Goal: Task Accomplishment & Management: Use online tool/utility

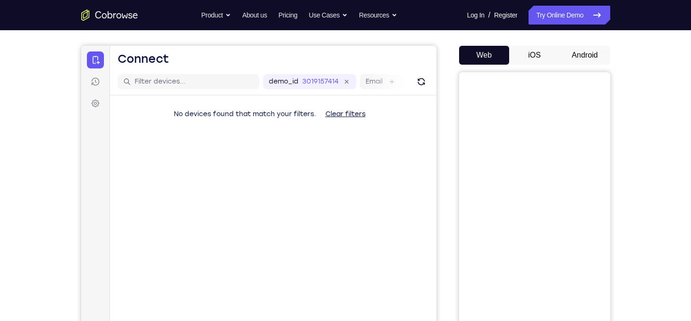
scroll to position [77, 0]
click at [592, 54] on button "Android" at bounding box center [585, 55] width 51 height 19
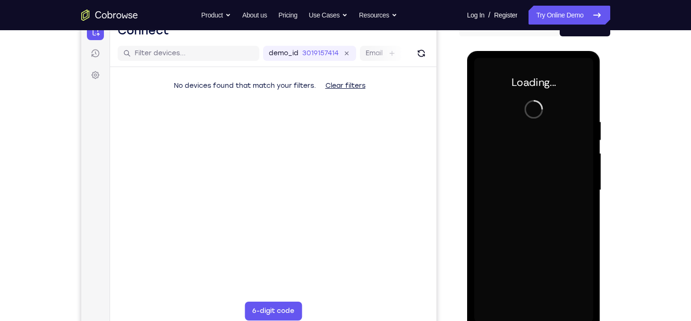
scroll to position [0, 0]
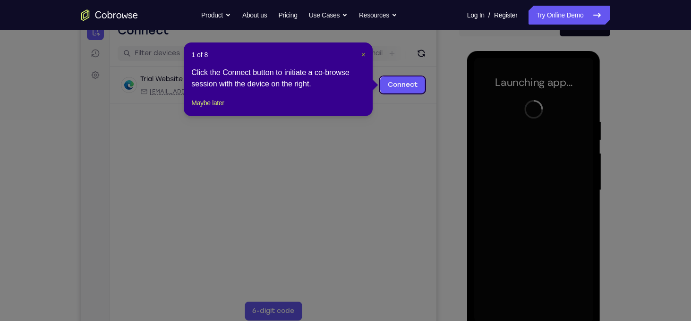
click at [363, 53] on span "×" at bounding box center [363, 55] width 4 height 8
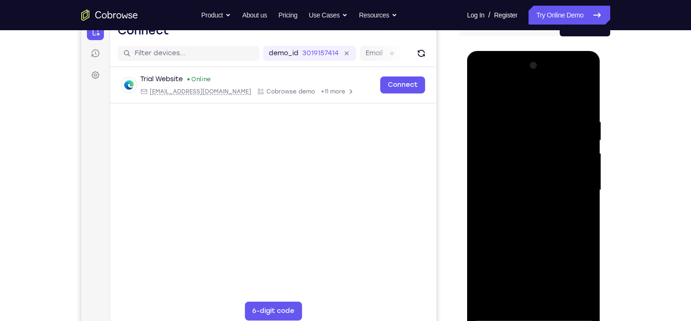
scroll to position [117, 0]
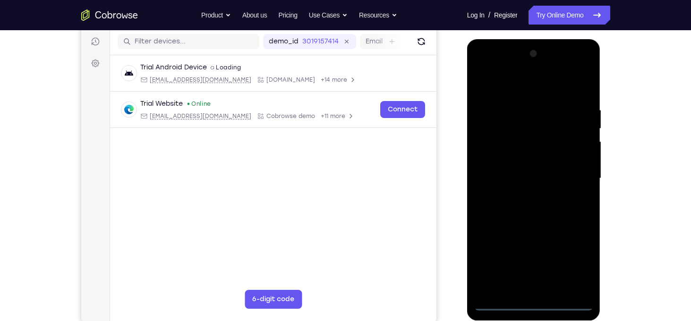
click at [535, 302] on div at bounding box center [533, 178] width 119 height 265
click at [571, 263] on div at bounding box center [533, 178] width 119 height 265
click at [526, 86] on div at bounding box center [533, 178] width 119 height 265
click at [566, 176] on div at bounding box center [533, 178] width 119 height 265
click at [522, 290] on div at bounding box center [533, 178] width 119 height 265
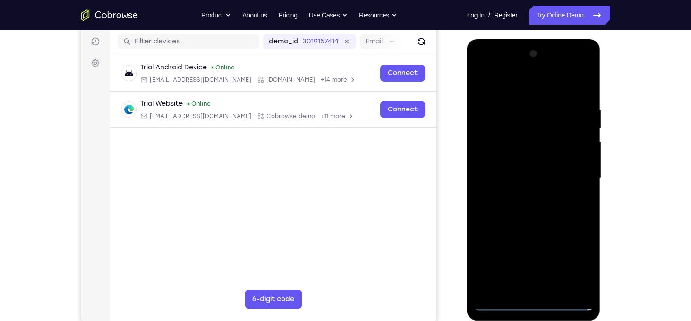
click at [521, 173] on div at bounding box center [533, 178] width 119 height 265
click at [539, 153] on div at bounding box center [533, 178] width 119 height 265
click at [547, 175] on div at bounding box center [533, 178] width 119 height 265
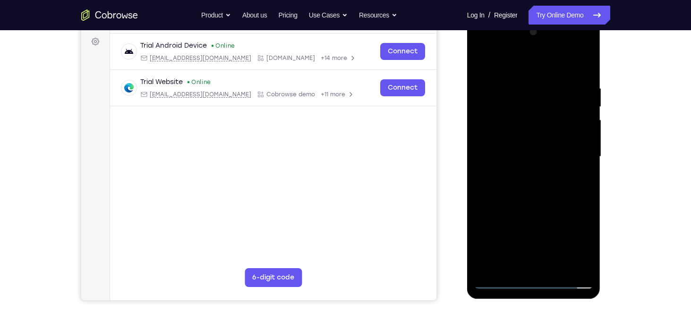
scroll to position [140, 0]
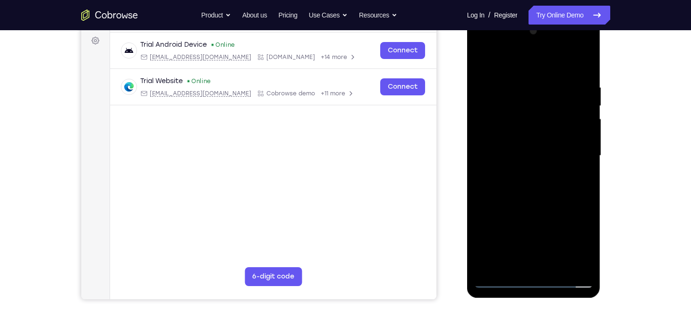
drag, startPoint x: 523, startPoint y: 69, endPoint x: 528, endPoint y: 33, distance: 36.2
click at [528, 33] on div at bounding box center [533, 156] width 119 height 265
click at [548, 194] on div at bounding box center [533, 156] width 119 height 265
click at [558, 266] on div at bounding box center [533, 156] width 119 height 265
click at [541, 207] on div at bounding box center [533, 156] width 119 height 265
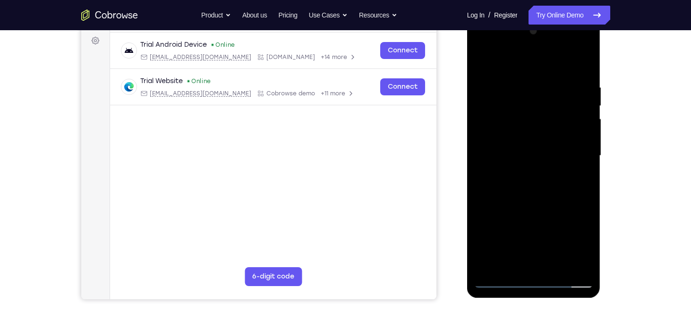
click at [551, 154] on div at bounding box center [533, 156] width 119 height 265
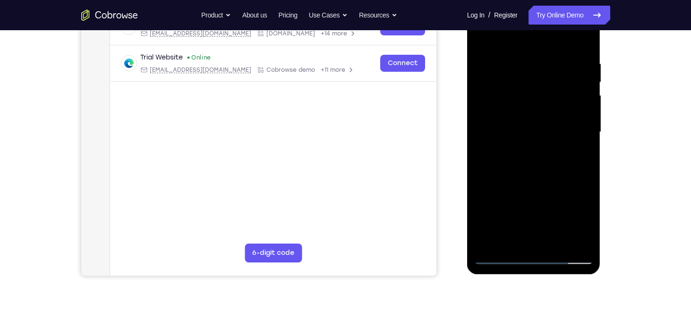
scroll to position [164, 0]
click at [485, 222] on div at bounding box center [533, 132] width 119 height 265
click at [501, 258] on div at bounding box center [533, 132] width 119 height 265
click at [511, 239] on div at bounding box center [533, 132] width 119 height 265
click at [579, 223] on div at bounding box center [533, 132] width 119 height 265
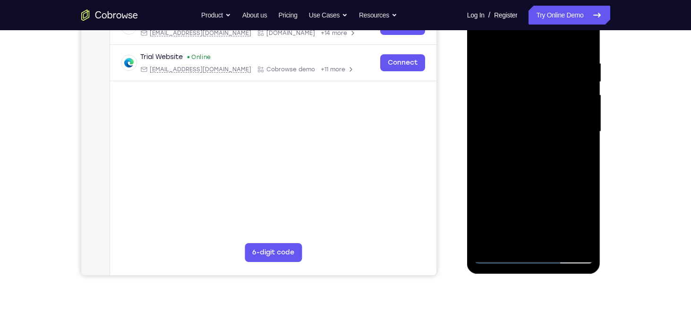
click at [579, 223] on div at bounding box center [533, 132] width 119 height 265
click at [582, 154] on div at bounding box center [533, 132] width 119 height 265
click at [504, 257] on div at bounding box center [533, 132] width 119 height 265
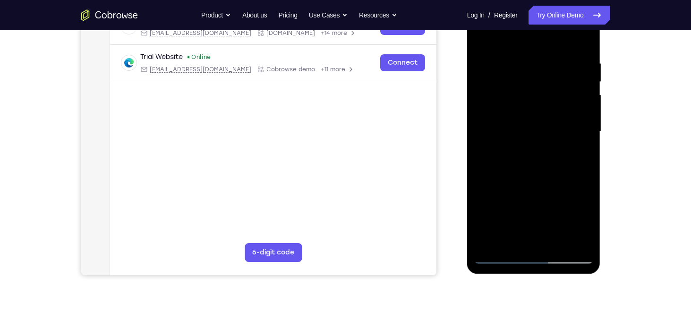
click at [504, 257] on div at bounding box center [533, 132] width 119 height 265
click at [519, 143] on div at bounding box center [533, 132] width 119 height 265
click at [527, 239] on div at bounding box center [533, 132] width 119 height 265
click at [575, 154] on div at bounding box center [533, 132] width 119 height 265
click at [497, 257] on div at bounding box center [533, 132] width 119 height 265
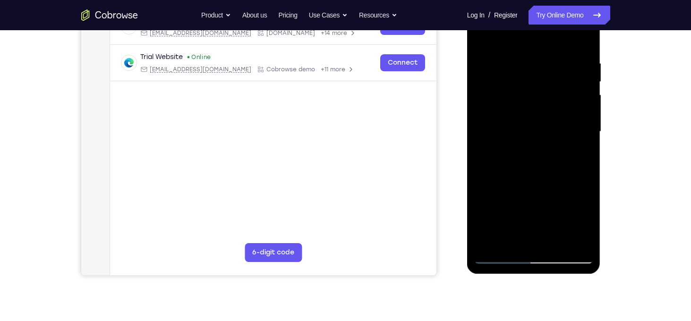
click at [497, 257] on div at bounding box center [533, 132] width 119 height 265
click at [501, 254] on div at bounding box center [533, 132] width 119 height 265
click at [559, 245] on div at bounding box center [533, 132] width 119 height 265
click at [536, 166] on div at bounding box center [533, 132] width 119 height 265
click at [511, 240] on div at bounding box center [533, 132] width 119 height 265
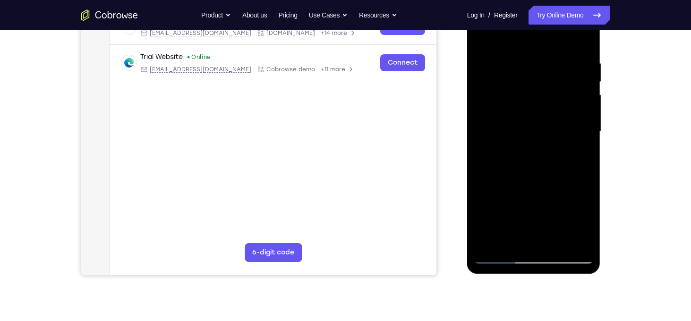
click at [577, 154] on div at bounding box center [533, 132] width 119 height 265
click at [496, 256] on div at bounding box center [533, 132] width 119 height 265
click at [520, 60] on div at bounding box center [533, 132] width 119 height 265
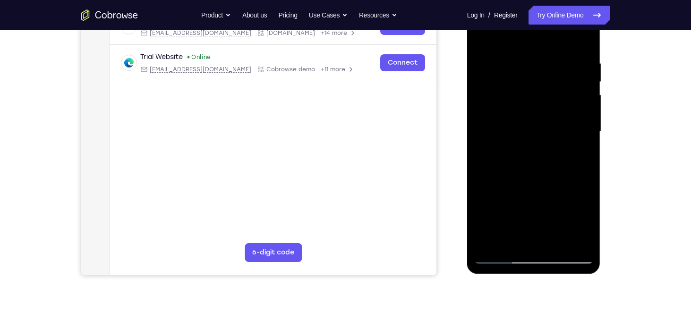
click at [581, 115] on div at bounding box center [533, 132] width 119 height 265
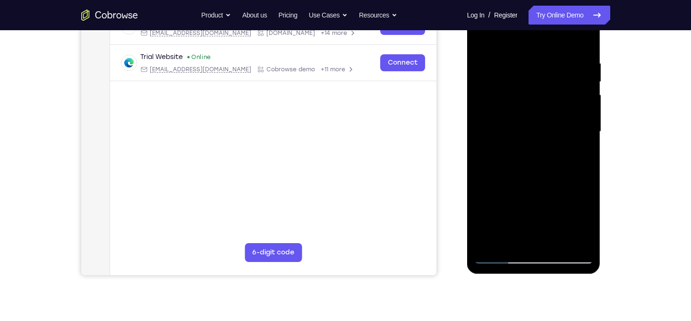
click at [581, 115] on div at bounding box center [533, 132] width 119 height 265
click at [585, 42] on div at bounding box center [533, 132] width 119 height 265
click at [578, 61] on div at bounding box center [533, 132] width 119 height 265
click at [585, 146] on div at bounding box center [533, 132] width 119 height 265
click at [584, 42] on div at bounding box center [533, 132] width 119 height 265
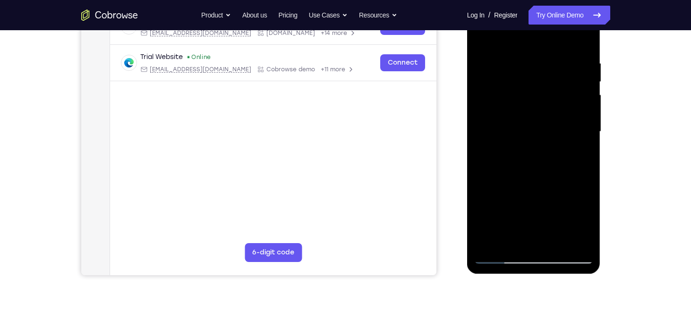
drag, startPoint x: 544, startPoint y: 188, endPoint x: 557, endPoint y: 66, distance: 123.1
drag, startPoint x: 557, startPoint y: 66, endPoint x: 480, endPoint y: 140, distance: 107.6
click at [480, 140] on div at bounding box center [533, 132] width 119 height 265
drag, startPoint x: 519, startPoint y: 142, endPoint x: 511, endPoint y: 182, distance: 40.9
click at [511, 182] on div at bounding box center [533, 132] width 119 height 265
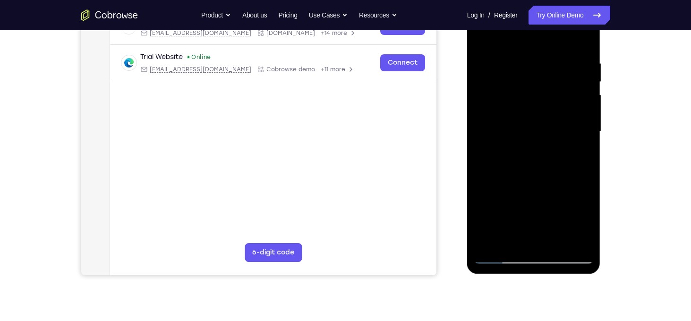
click at [584, 105] on div at bounding box center [533, 132] width 119 height 265
click at [587, 89] on div at bounding box center [533, 132] width 119 height 265
click at [587, 90] on div at bounding box center [533, 132] width 119 height 265
drag, startPoint x: 553, startPoint y: 200, endPoint x: 570, endPoint y: 114, distance: 87.2
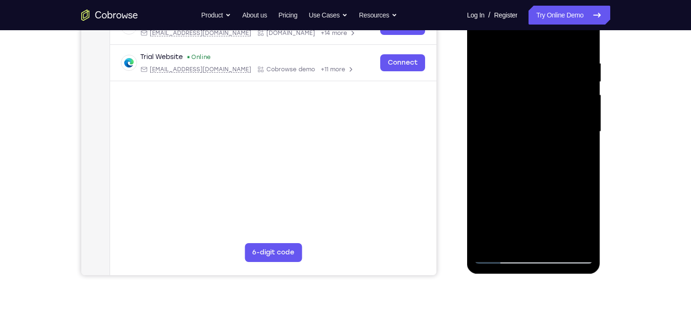
click at [570, 114] on div at bounding box center [533, 132] width 119 height 265
click at [559, 240] on div at bounding box center [533, 132] width 119 height 265
drag, startPoint x: 536, startPoint y: 121, endPoint x: 517, endPoint y: 224, distance: 104.2
click at [517, 224] on div at bounding box center [533, 132] width 119 height 265
drag, startPoint x: 532, startPoint y: 217, endPoint x: 553, endPoint y: 123, distance: 96.8
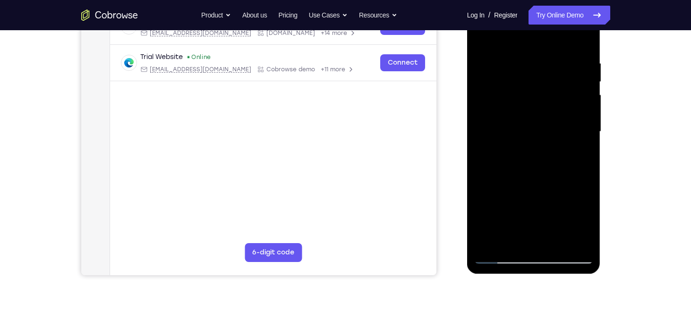
click at [553, 123] on div at bounding box center [533, 132] width 119 height 265
drag, startPoint x: 524, startPoint y: 223, endPoint x: 542, endPoint y: 128, distance: 97.0
click at [542, 128] on div at bounding box center [533, 132] width 119 height 265
click at [500, 257] on div at bounding box center [533, 132] width 119 height 265
drag, startPoint x: 530, startPoint y: 191, endPoint x: 556, endPoint y: 58, distance: 135.8
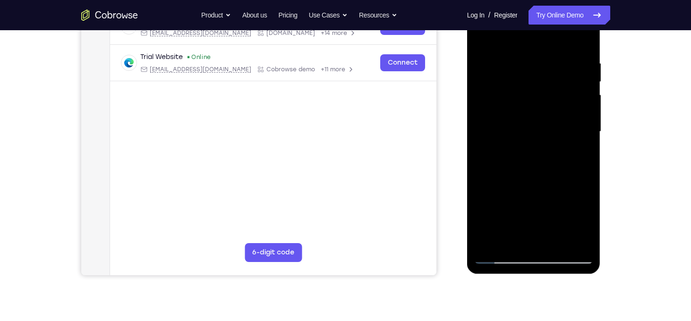
click at [556, 58] on div at bounding box center [533, 132] width 119 height 265
drag, startPoint x: 539, startPoint y: 179, endPoint x: 565, endPoint y: 61, distance: 120.8
click at [565, 61] on div at bounding box center [533, 132] width 119 height 265
drag, startPoint x: 535, startPoint y: 182, endPoint x: 565, endPoint y: 47, distance: 138.7
click at [565, 47] on div at bounding box center [533, 132] width 119 height 265
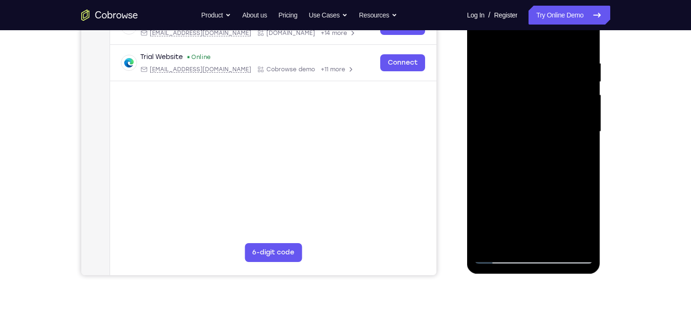
drag, startPoint x: 523, startPoint y: 226, endPoint x: 552, endPoint y: 75, distance: 153.4
click at [552, 75] on div at bounding box center [533, 132] width 119 height 265
click at [538, 166] on div at bounding box center [533, 132] width 119 height 265
drag, startPoint x: 538, startPoint y: 166, endPoint x: 550, endPoint y: 43, distance: 124.3
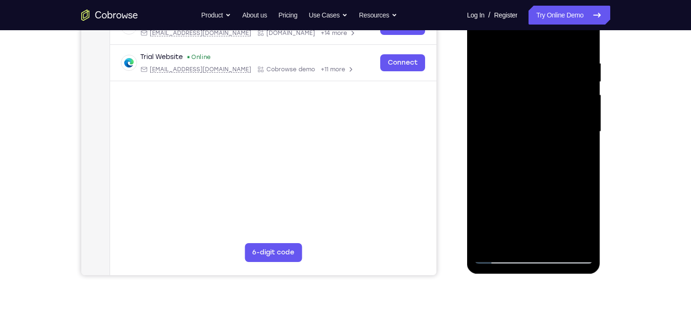
click at [550, 43] on div at bounding box center [533, 132] width 119 height 265
drag, startPoint x: 531, startPoint y: 155, endPoint x: 1033, endPoint y: 22, distance: 519.5
click at [565, 29] on div at bounding box center [533, 132] width 119 height 265
click at [529, 107] on div at bounding box center [533, 132] width 119 height 265
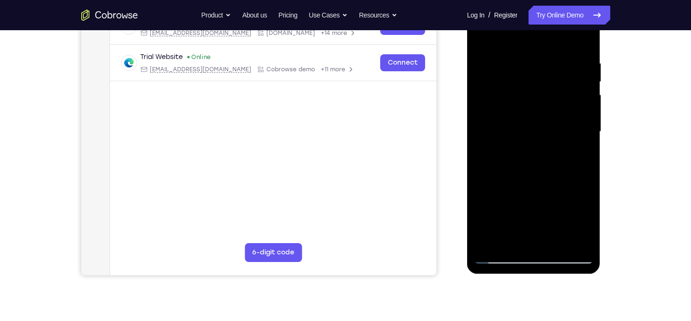
click at [584, 123] on div at bounding box center [533, 132] width 119 height 265
drag, startPoint x: 550, startPoint y: 142, endPoint x: 571, endPoint y: 23, distance: 120.8
click at [571, 23] on div at bounding box center [533, 132] width 119 height 265
drag, startPoint x: 537, startPoint y: 130, endPoint x: 548, endPoint y: 63, distance: 68.5
click at [548, 63] on div at bounding box center [533, 132] width 119 height 265
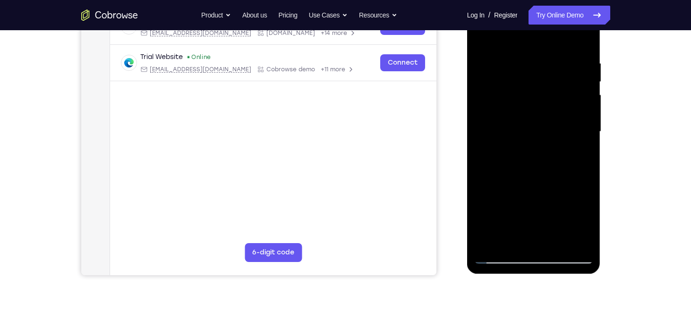
click at [555, 247] on div at bounding box center [533, 132] width 119 height 265
